Goal: Contribute content: Add original content to the website for others to see

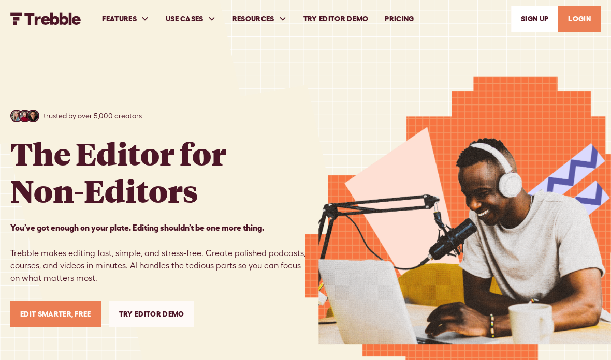
click at [67, 320] on link "Edit Smarter, Free" at bounding box center [55, 314] width 91 height 26
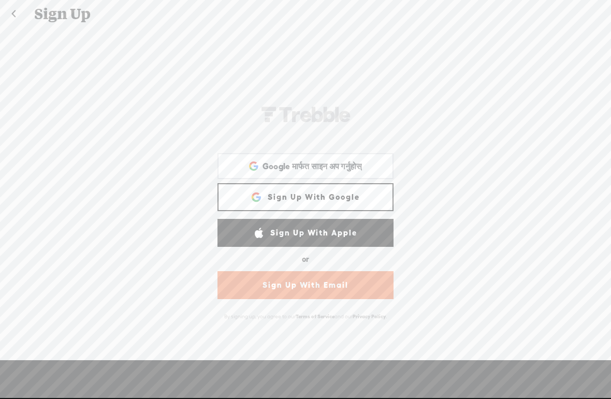
click at [328, 237] on link "Sign Up With Apple" at bounding box center [306, 233] width 176 height 28
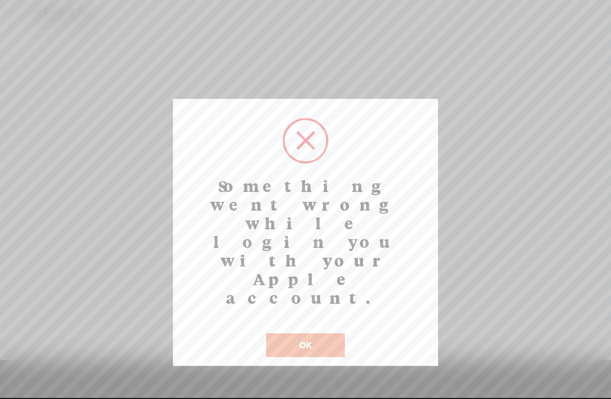
click at [308, 334] on button "OK" at bounding box center [305, 346] width 79 height 24
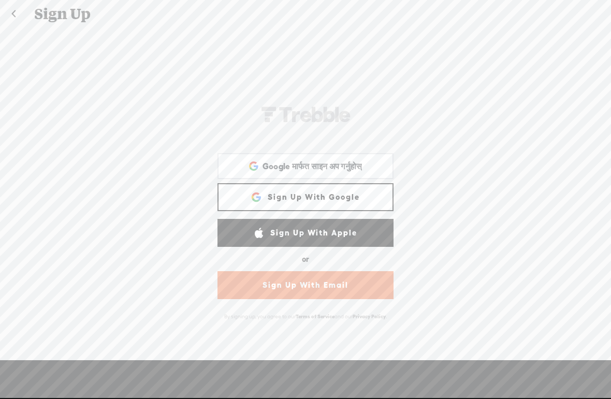
click at [340, 195] on link "Sign Up With Google" at bounding box center [306, 197] width 176 height 28
click at [352, 193] on link "Sign Up With Google" at bounding box center [306, 197] width 176 height 28
click at [343, 197] on link "Sign Up With Google" at bounding box center [306, 197] width 176 height 28
click at [352, 198] on link "Sign Up With Google" at bounding box center [306, 197] width 176 height 28
click at [347, 195] on link "Sign Up With Google" at bounding box center [306, 197] width 176 height 28
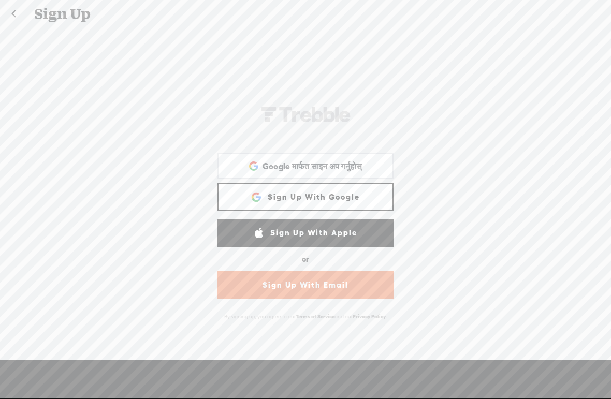
click at [347, 194] on link "Sign Up With Google" at bounding box center [306, 197] width 176 height 28
click at [346, 194] on link "Sign Up With Google" at bounding box center [306, 197] width 176 height 28
click at [349, 196] on link "Sign Up With Google" at bounding box center [306, 197] width 176 height 28
click at [327, 234] on link "Sign Up With Apple" at bounding box center [306, 233] width 176 height 28
click at [331, 196] on link "Sign Up With Google" at bounding box center [306, 197] width 176 height 28
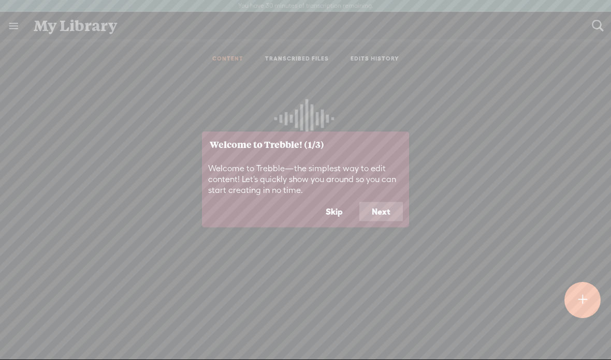
click at [387, 208] on button "Next" at bounding box center [381, 212] width 44 height 20
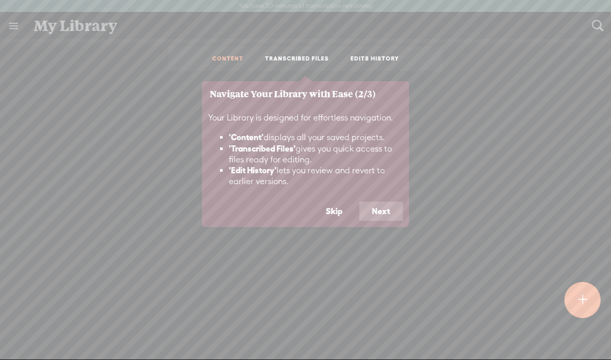
click at [381, 205] on button "Next" at bounding box center [381, 212] width 44 height 20
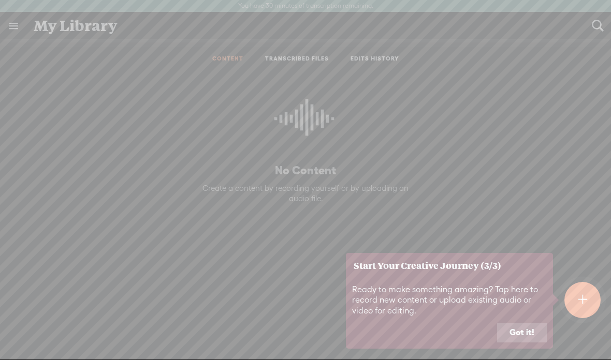
click at [527, 328] on button "Got it!" at bounding box center [522, 333] width 50 height 20
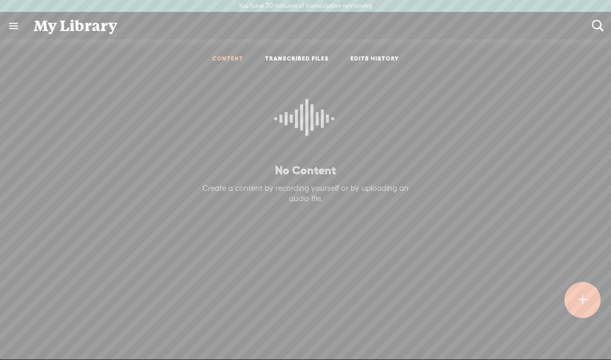
click at [583, 298] on t at bounding box center [582, 300] width 9 height 23
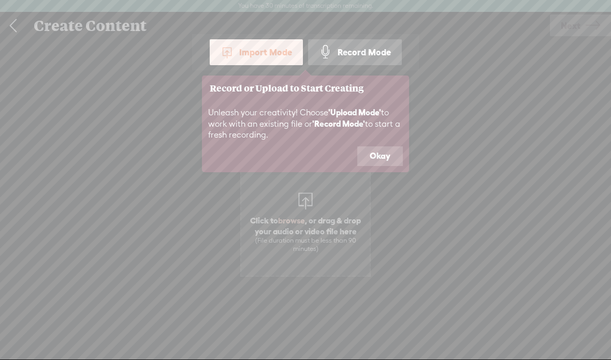
click at [390, 147] on button "Okay" at bounding box center [380, 157] width 46 height 20
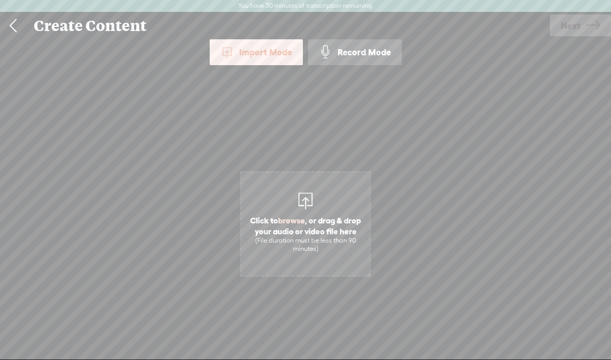
click at [308, 202] on div at bounding box center [305, 200] width 21 height 21
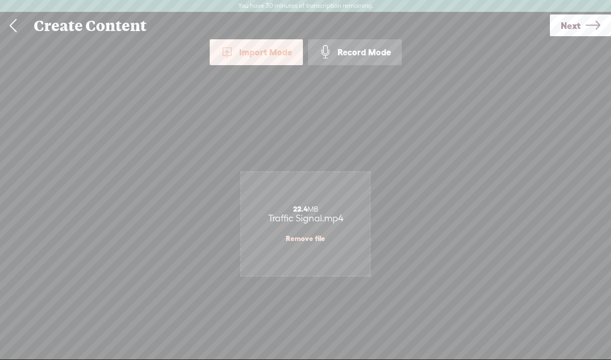
click at [590, 29] on icon at bounding box center [593, 25] width 15 height 26
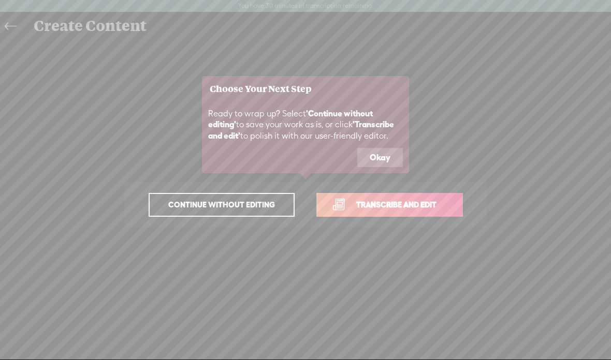
click at [375, 204] on span "Transcribe and edit" at bounding box center [396, 205] width 102 height 12
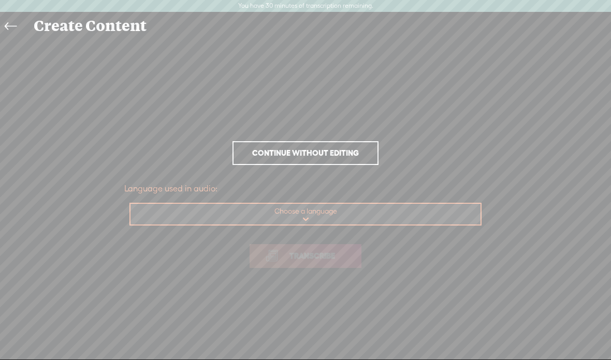
click at [345, 209] on select "Choose a language Afrikaans Albanian Amharic Arabic, Gulf Arabic, Modern Standa…" at bounding box center [306, 214] width 351 height 21
select select "en-IN"
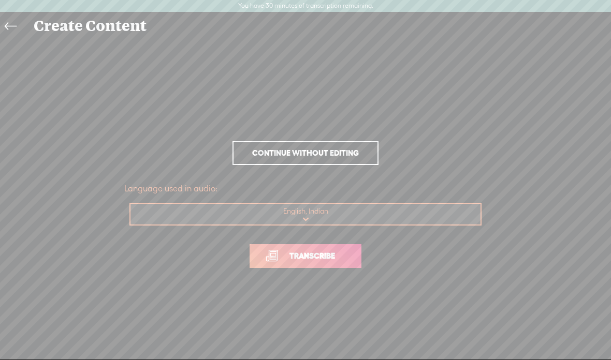
click at [343, 248] on link "Transcribe" at bounding box center [306, 256] width 112 height 24
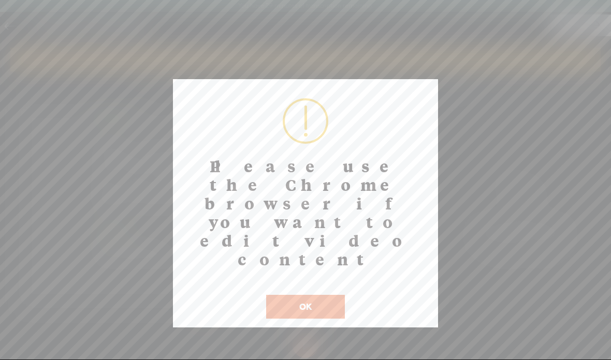
click at [317, 295] on button "OK" at bounding box center [305, 307] width 79 height 24
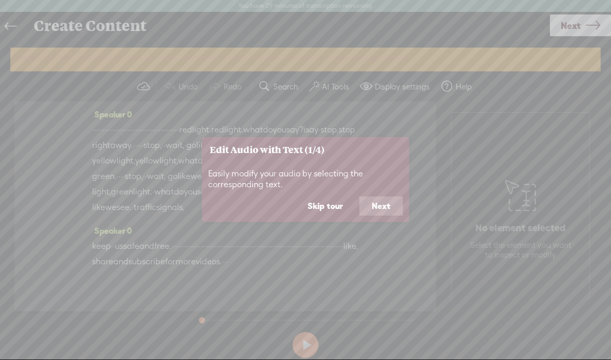
click at [379, 198] on button "Next" at bounding box center [381, 207] width 44 height 20
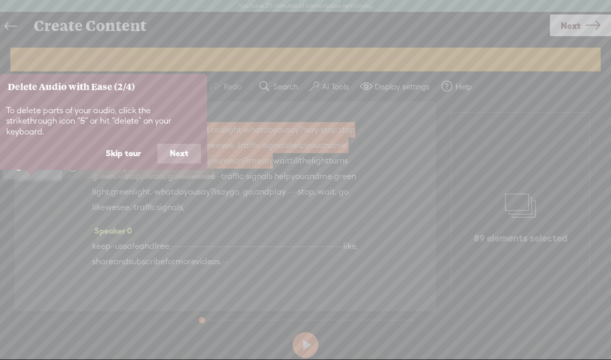
click at [176, 144] on button "Next" at bounding box center [179, 154] width 44 height 20
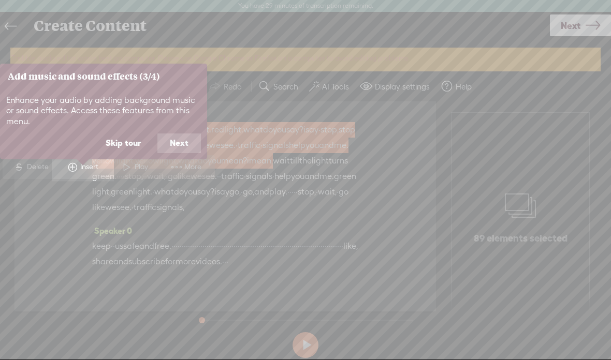
click at [184, 138] on button "Next" at bounding box center [179, 144] width 44 height 20
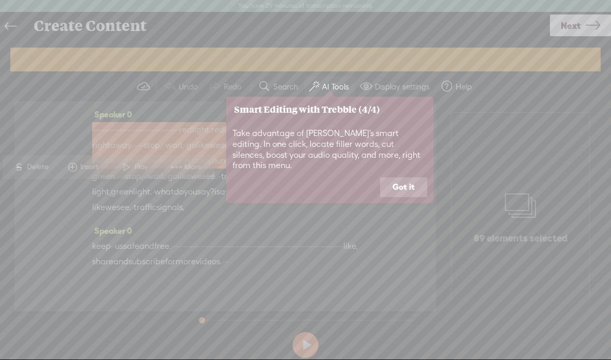
click at [404, 178] on button "Got it" at bounding box center [403, 188] width 47 height 20
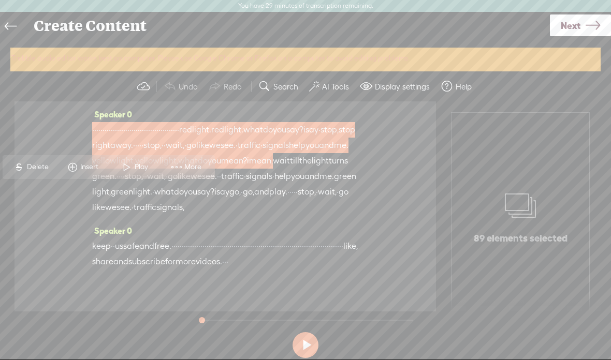
click at [131, 163] on span at bounding box center [127, 167] width 16 height 19
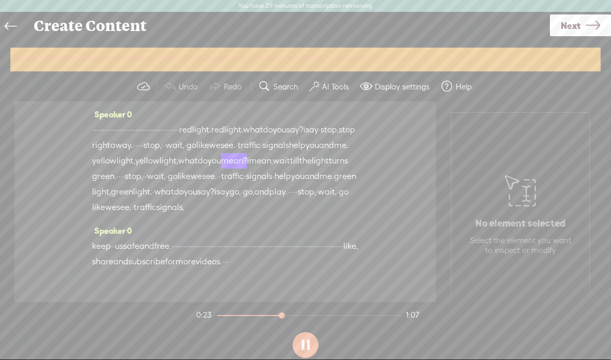
click at [322, 89] on label "AI Tools" at bounding box center [335, 87] width 27 height 10
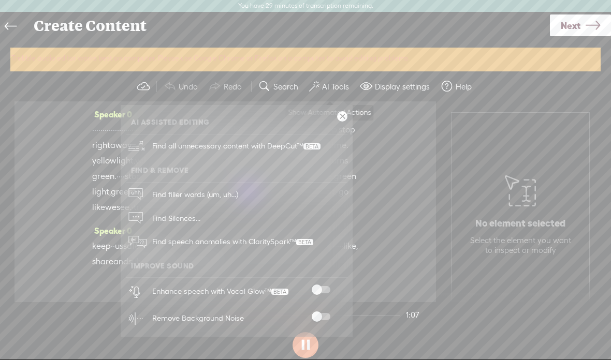
click at [328, 283] on div "Enhance speech with Vocal Glow™" at bounding box center [248, 291] width 199 height 27
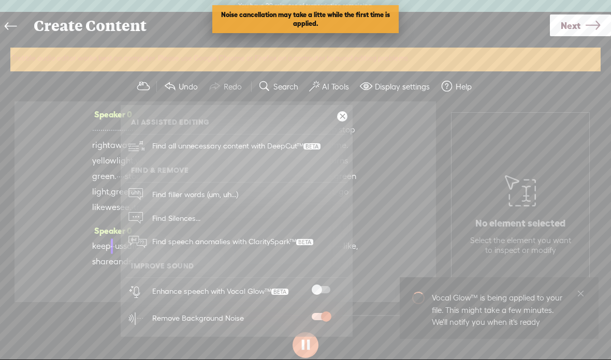
click at [327, 286] on span at bounding box center [321, 289] width 19 height 7
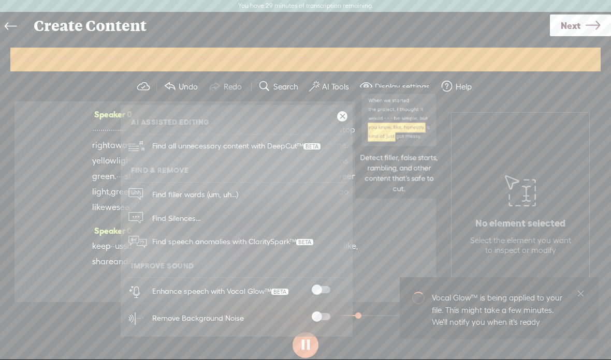
click at [317, 143] on span at bounding box center [311, 146] width 17 height 6
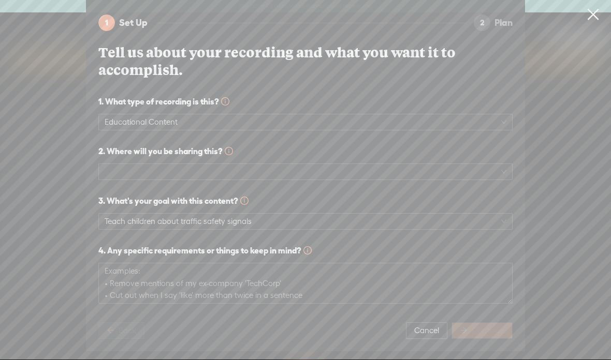
scroll to position [7, 0]
click at [493, 166] on span at bounding box center [306, 172] width 402 height 16
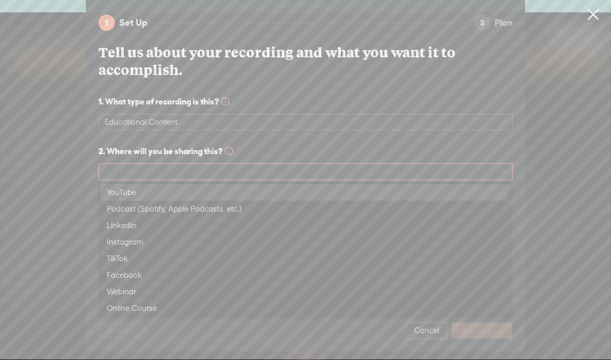
click at [179, 189] on div "YouTube" at bounding box center [306, 192] width 398 height 12
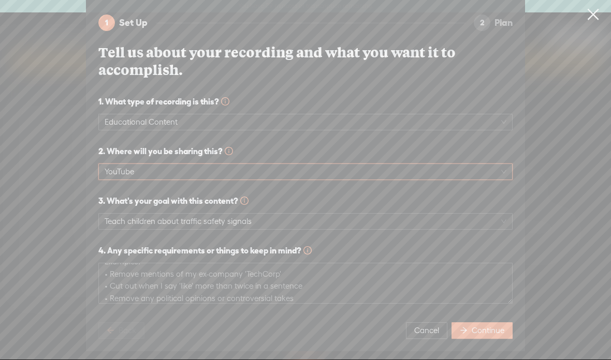
click at [491, 327] on span "Continue" at bounding box center [488, 331] width 33 height 10
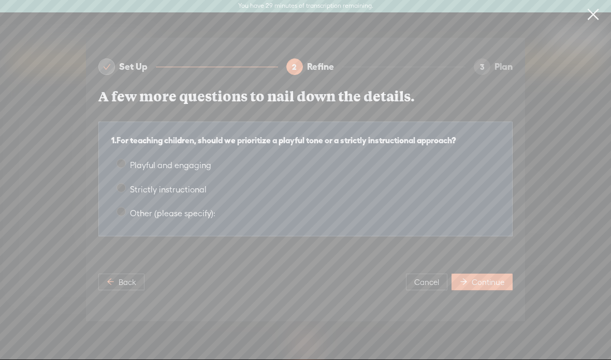
scroll to position [0, 0]
click at [124, 163] on span at bounding box center [121, 163] width 9 height 9
click at [124, 163] on input "Playful and engaging" at bounding box center [121, 163] width 9 height 9
radio input "true"
click at [493, 278] on span "Continue" at bounding box center [488, 283] width 33 height 10
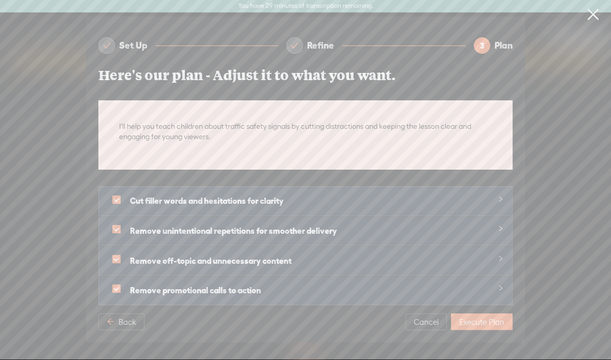
click at [488, 319] on span "Execute Plan" at bounding box center [481, 322] width 45 height 10
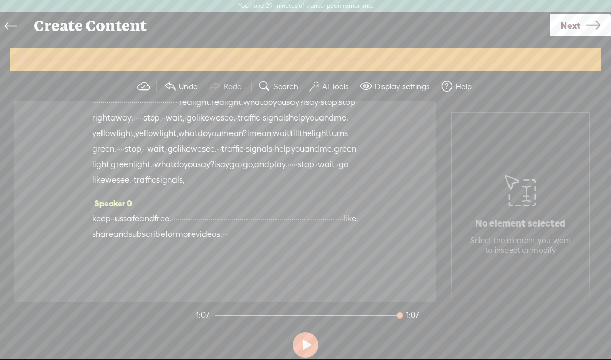
click at [308, 341] on button at bounding box center [306, 345] width 26 height 26
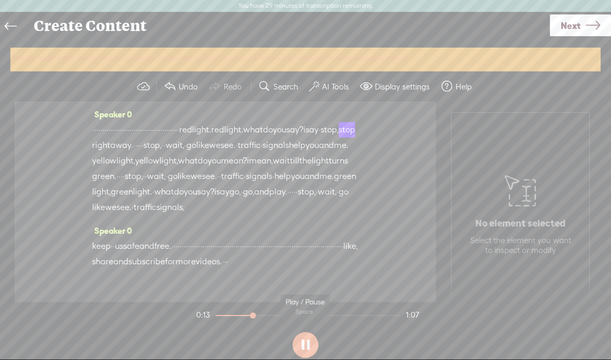
click at [328, 92] on button "AI Tools" at bounding box center [330, 86] width 51 height 21
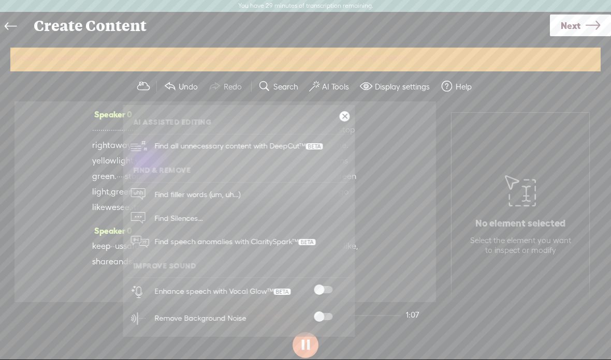
click at [334, 122] on ul "AI Assisted Editing Find all unnecessary content with DeepCut™ Find & Remove Fi…" at bounding box center [239, 221] width 232 height 222
click at [335, 121] on ul "AI Assisted Editing Find all unnecessary content with DeepCut™ Find & Remove Fi…" at bounding box center [239, 221] width 232 height 222
click at [274, 241] on span "Find speech anomalies with ClaritySpark™" at bounding box center [235, 242] width 168 height 24
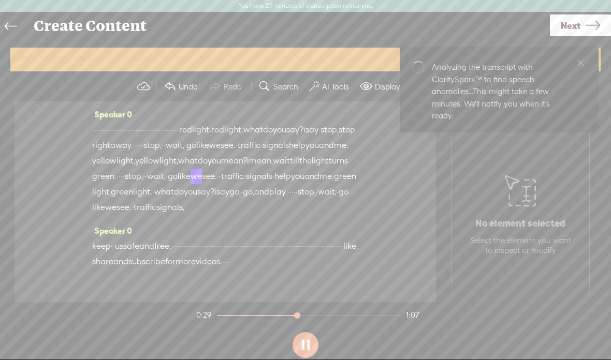
click at [306, 343] on button at bounding box center [306, 345] width 26 height 26
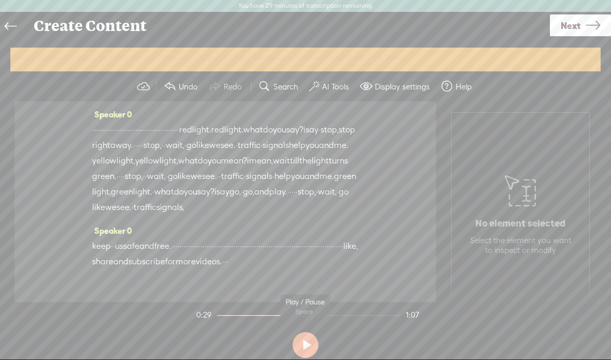
click at [305, 337] on button at bounding box center [306, 345] width 26 height 26
click at [308, 340] on button at bounding box center [306, 345] width 26 height 26
click at [588, 23] on icon at bounding box center [593, 25] width 15 height 26
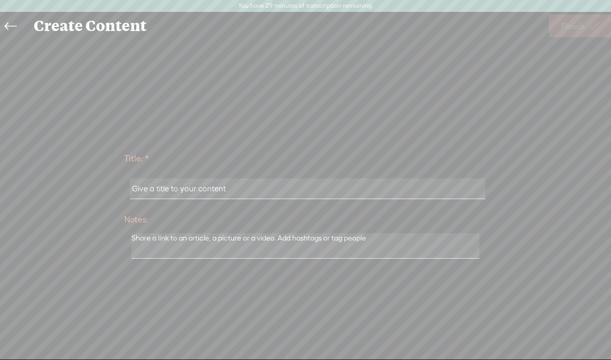
click at [462, 186] on input "text" at bounding box center [307, 189] width 355 height 20
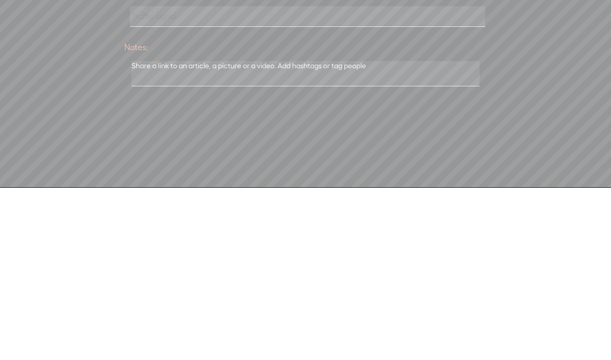
type input "Traffic signal"
click at [337, 234] on textarea at bounding box center [306, 246] width 348 height 25
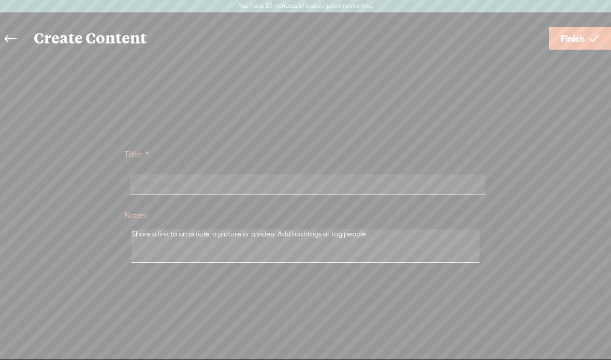
click at [587, 28] on link "Finish" at bounding box center [580, 38] width 62 height 23
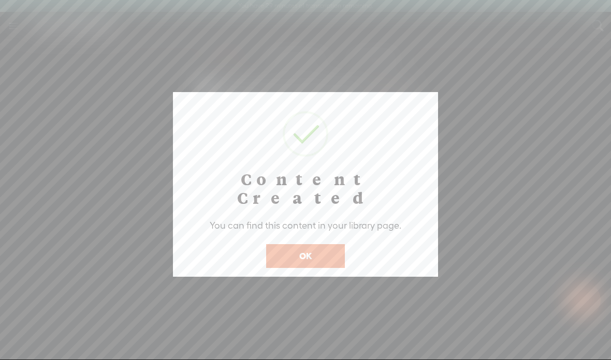
click at [329, 244] on button "OK" at bounding box center [305, 256] width 79 height 24
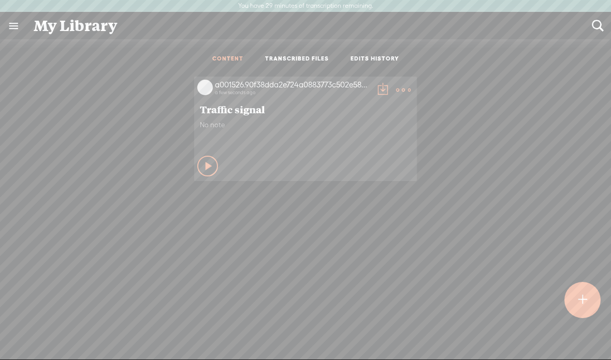
click at [202, 158] on div "Play Content" at bounding box center [207, 166] width 21 height 21
click at [377, 86] on t at bounding box center [382, 90] width 15 height 15
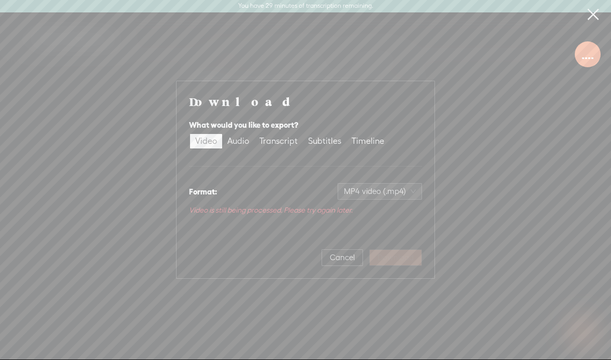
click at [397, 184] on span "MP4 video (.mp4)" at bounding box center [380, 192] width 72 height 16
click at [406, 187] on span "MP4 video (.mp4)" at bounding box center [380, 192] width 72 height 16
click at [248, 135] on div "Audio" at bounding box center [238, 141] width 22 height 15
click at [222, 134] on input "Audio" at bounding box center [222, 134] width 0 height 0
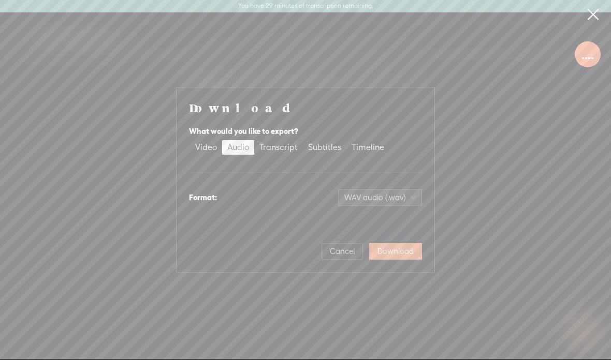
click at [404, 197] on span "WAV audio (.wav)" at bounding box center [379, 198] width 71 height 16
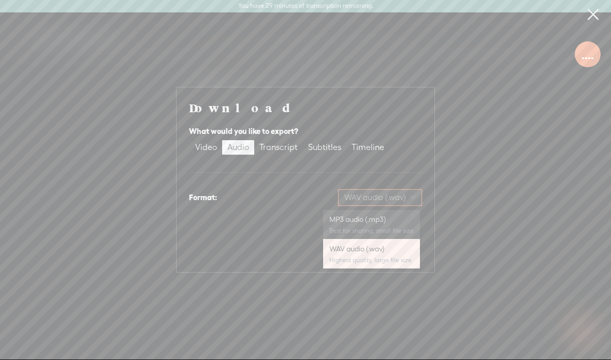
click at [388, 226] on div "MP3 audio (.mp3) Best for sharing, small file size" at bounding box center [371, 224] width 84 height 25
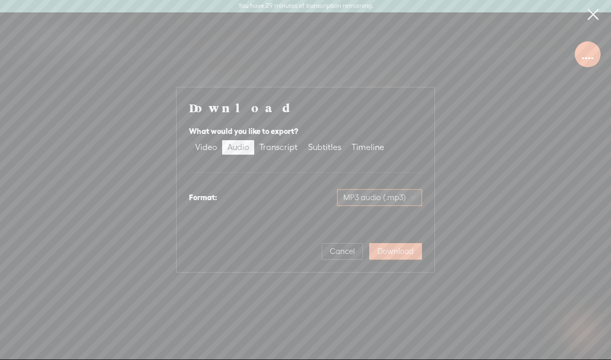
click at [401, 249] on span "Download" at bounding box center [396, 252] width 36 height 10
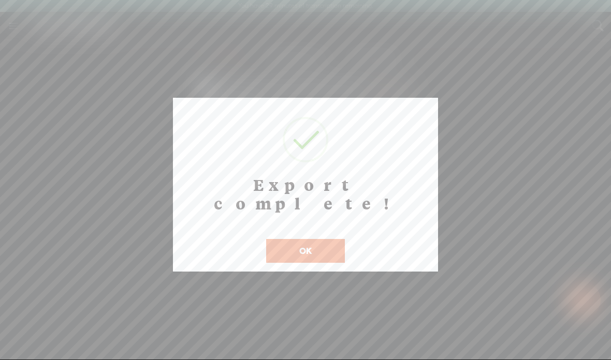
click at [313, 239] on button "OK" at bounding box center [305, 251] width 79 height 24
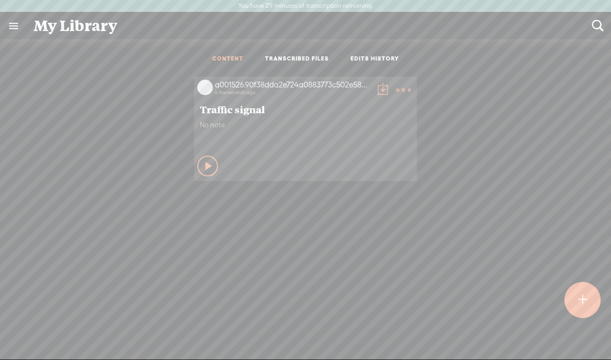
click at [385, 89] on t at bounding box center [382, 90] width 15 height 15
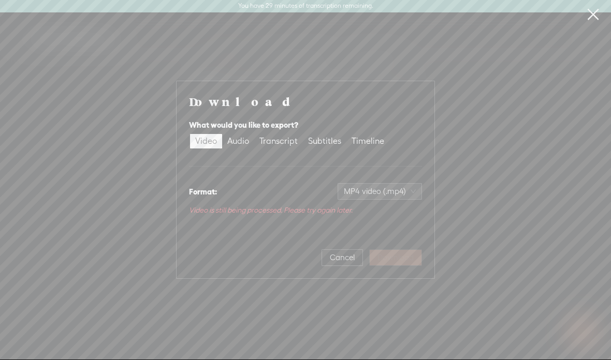
click at [301, 294] on div "Download What would you like to export? Video Audio Transcript Subtitles Timeli…" at bounding box center [305, 180] width 611 height 360
click at [281, 44] on div "Download What would you like to export? Video Audio Transcript Subtitles Timeli…" at bounding box center [305, 180] width 611 height 360
click at [327, 135] on div "Subtitles" at bounding box center [324, 141] width 33 height 15
click at [303, 134] on input "Subtitles" at bounding box center [303, 134] width 0 height 0
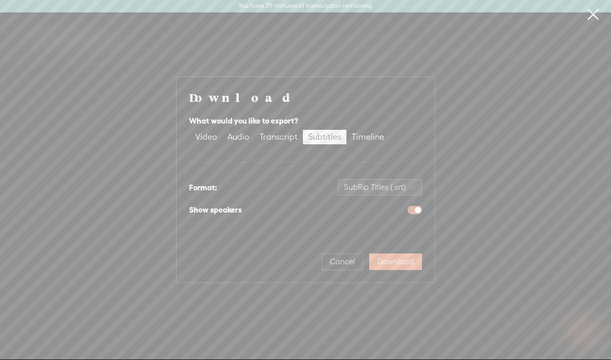
click at [357, 135] on div "Timeline" at bounding box center [368, 137] width 33 height 15
click at [346, 130] on input "Timeline" at bounding box center [346, 130] width 0 height 0
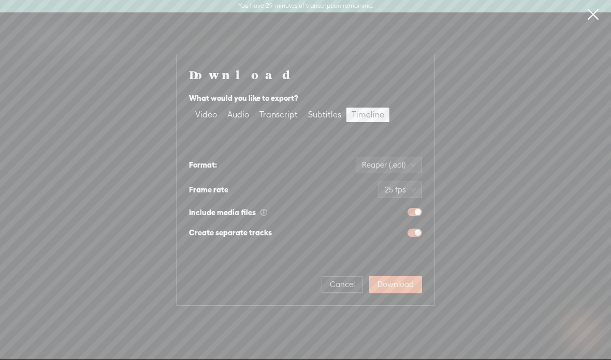
click at [308, 121] on div "Subtitles" at bounding box center [324, 115] width 33 height 15
click at [303, 108] on input "Subtitles" at bounding box center [303, 108] width 0 height 0
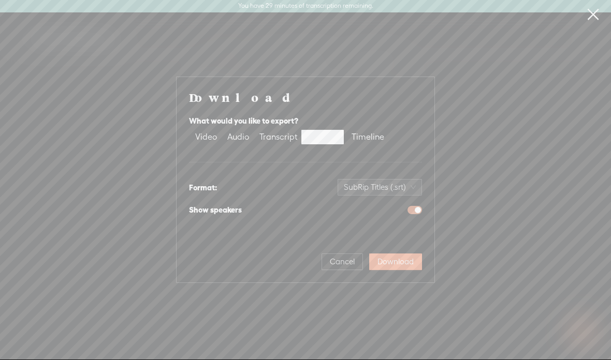
click at [277, 117] on div "What would you like to export?" at bounding box center [305, 121] width 233 height 12
click at [240, 135] on div "Audio" at bounding box center [238, 137] width 22 height 15
click at [222, 130] on input "Audio" at bounding box center [222, 130] width 0 height 0
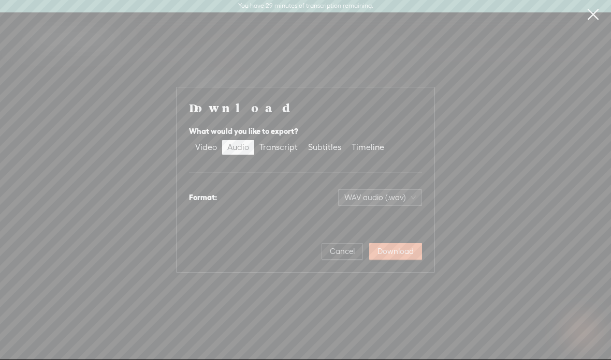
click at [202, 141] on div "Video" at bounding box center [206, 147] width 22 height 15
click at [190, 140] on input "Video" at bounding box center [190, 140] width 0 height 0
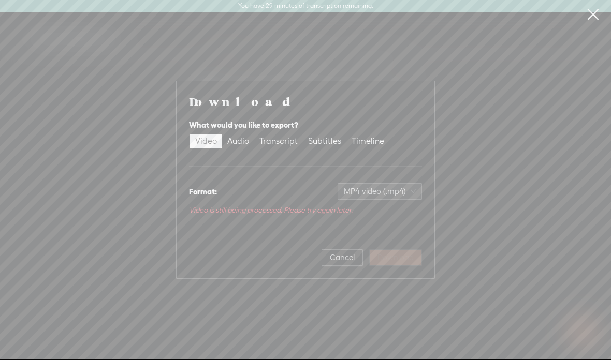
click at [413, 41] on div "Download What would you like to export? Video Audio Transcript Subtitles Timeli…" at bounding box center [305, 180] width 611 height 360
click at [383, 38] on div "Download What would you like to export? Video Audio Transcript Subtitles Timeli…" at bounding box center [305, 180] width 611 height 360
click at [343, 254] on span "Cancel" at bounding box center [342, 258] width 25 height 10
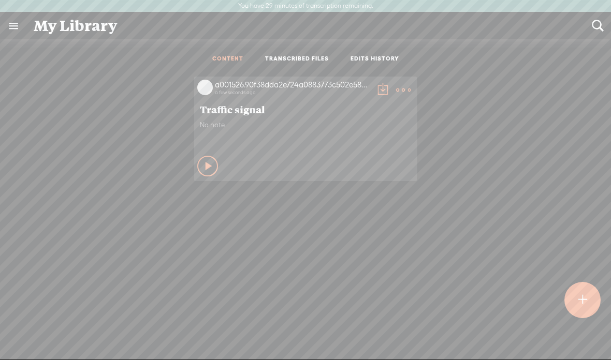
click at [378, 85] on t at bounding box center [382, 90] width 15 height 15
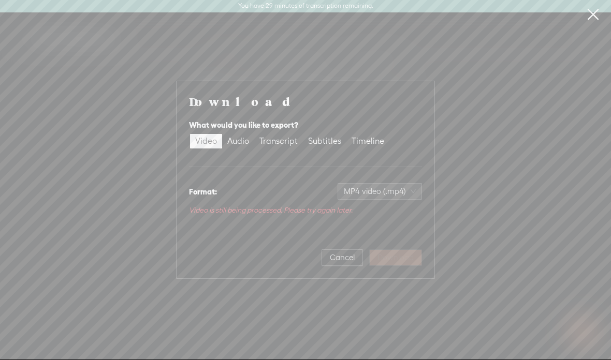
click at [491, 166] on div "Download What would you like to export? Video Audio Transcript Subtitles Timeli…" at bounding box center [305, 180] width 611 height 360
click at [339, 255] on span "Cancel" at bounding box center [342, 258] width 25 height 10
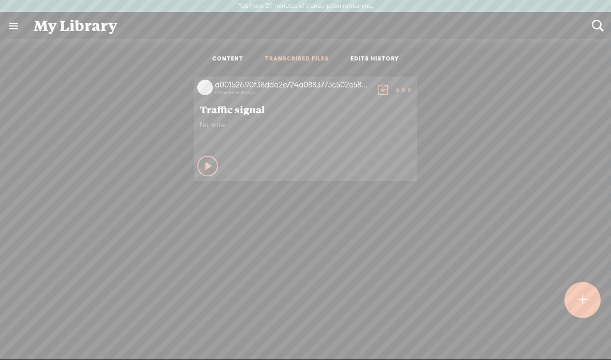
click at [310, 61] on link "TRANSCRIBED FILES" at bounding box center [297, 59] width 64 height 9
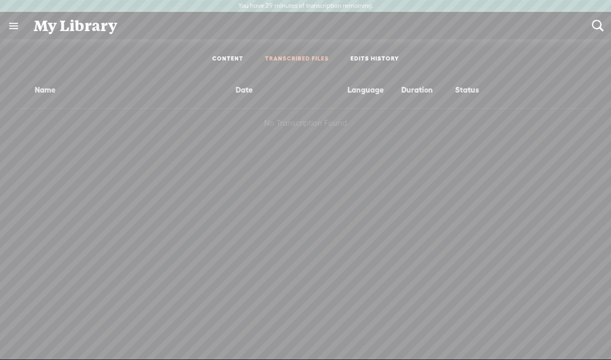
click at [380, 55] on link "EDITS HISTORY" at bounding box center [375, 59] width 49 height 9
click at [302, 56] on link "TRANSCRIBED FILES" at bounding box center [297, 59] width 64 height 9
click at [233, 56] on link "CONTENT" at bounding box center [227, 59] width 31 height 9
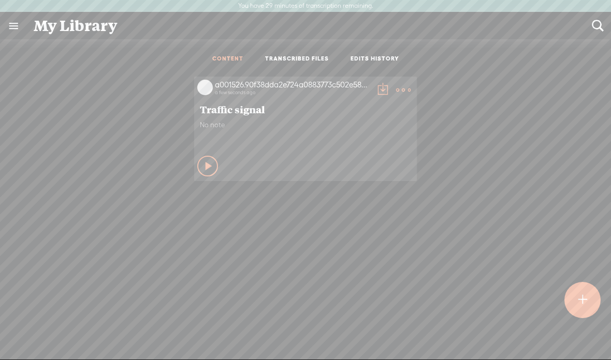
click at [23, 25] on link at bounding box center [13, 25] width 27 height 27
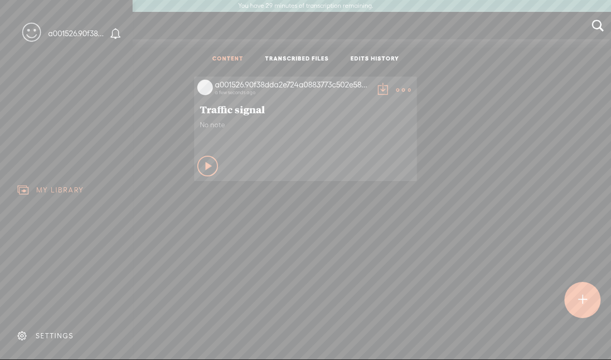
click at [283, 318] on body "You have 29 minutes of transcription remaining. Upgrade to increase your limit …" at bounding box center [305, 180] width 611 height 360
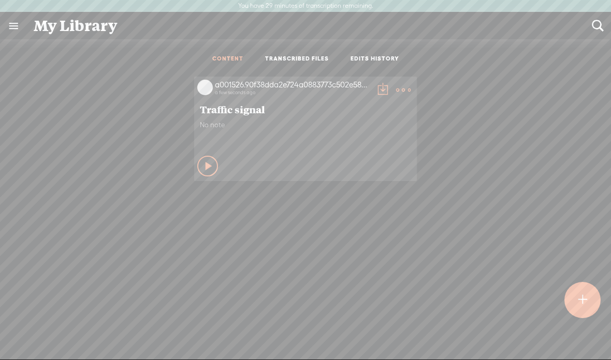
click at [21, 24] on link at bounding box center [13, 25] width 27 height 27
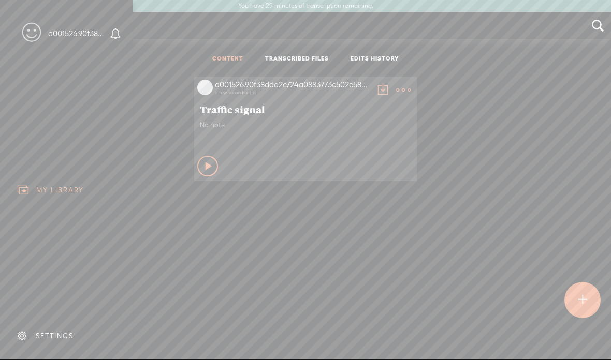
click at [47, 187] on div "MY LIBRARY" at bounding box center [60, 190] width 48 height 9
click at [24, 181] on div "MY LIBRARY" at bounding box center [66, 190] width 117 height 23
click at [37, 184] on div "MY LIBRARY" at bounding box center [66, 190] width 117 height 23
click at [45, 185] on div "MY LIBRARY" at bounding box center [66, 190] width 117 height 23
click at [59, 181] on div "MY LIBRARY" at bounding box center [66, 190] width 117 height 23
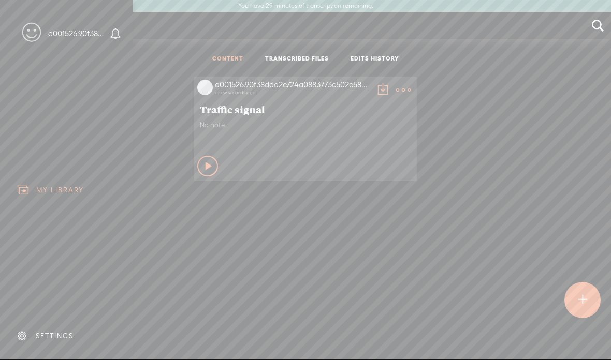
click at [354, 270] on body "You have 29 minutes of transcription remaining. Upgrade to increase your limit …" at bounding box center [305, 180] width 611 height 360
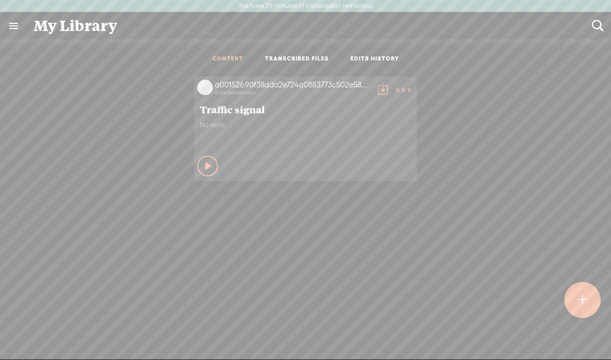
click at [402, 84] on t at bounding box center [403, 90] width 15 height 15
click at [441, 119] on div "a001526.90f38dda2e724a0883773c502e5847a2.1405 a few seconds ago Traffic signal …" at bounding box center [306, 128] width 596 height 115
click at [381, 59] on link "EDITS HISTORY" at bounding box center [375, 59] width 49 height 9
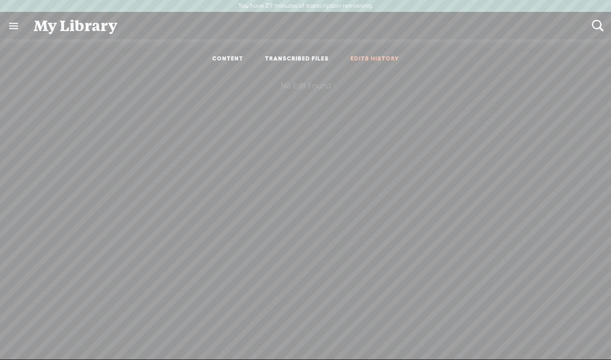
click at [300, 53] on ul "CONTENT TRANSCRIBED FILES EDITS HISTORY" at bounding box center [305, 59] width 274 height 24
click at [222, 56] on link "CONTENT" at bounding box center [227, 59] width 31 height 9
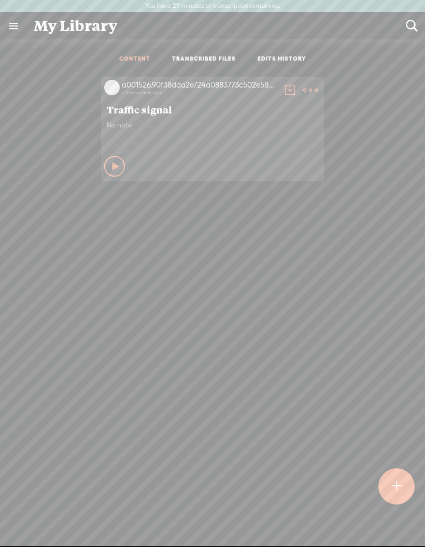
click at [18, 32] on link at bounding box center [13, 25] width 27 height 27
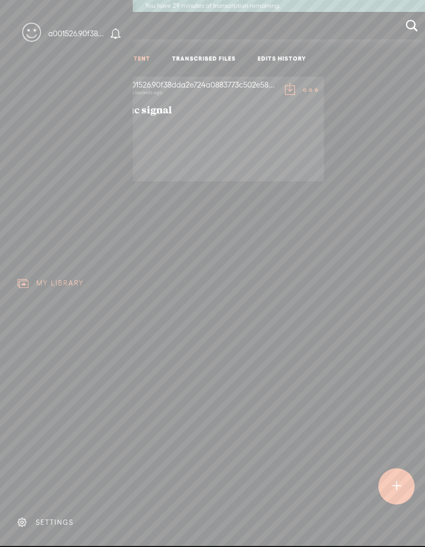
click at [53, 38] on div "a001526.90f38dda2e724a0883773c502e5847a2.1405" at bounding box center [77, 33] width 59 height 10
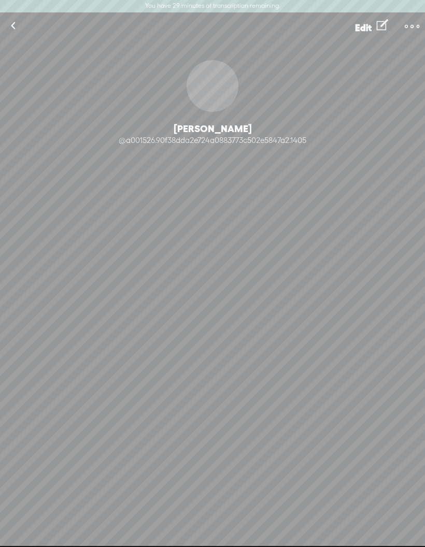
click at [422, 31] on link at bounding box center [412, 26] width 26 height 22
click at [359, 206] on div "0 Followers · 0 Followings · 0 Subscriptions · 0 Songs" at bounding box center [212, 202] width 425 height 88
click at [20, 26] on link at bounding box center [13, 25] width 26 height 27
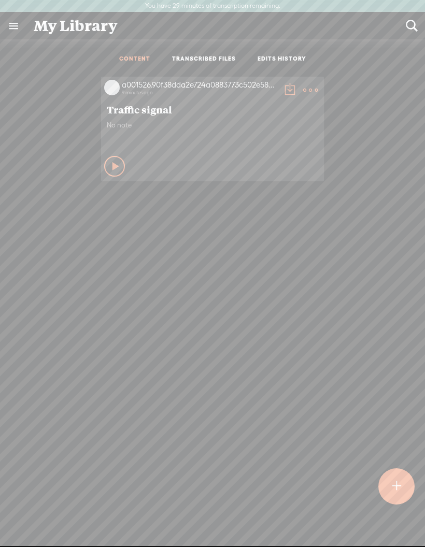
click at [12, 25] on link at bounding box center [13, 25] width 27 height 27
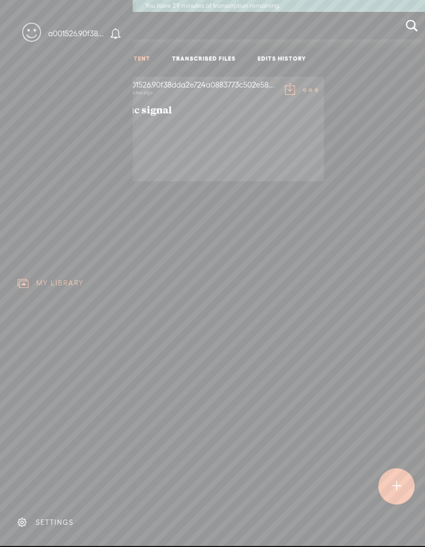
click at [28, 30] on icon at bounding box center [31, 32] width 19 height 23
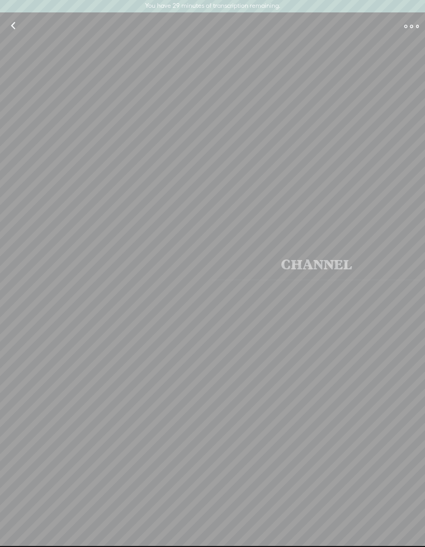
click at [31, 39] on div "Edit" at bounding box center [212, 25] width 425 height 27
